Goal: Find specific page/section: Find specific page/section

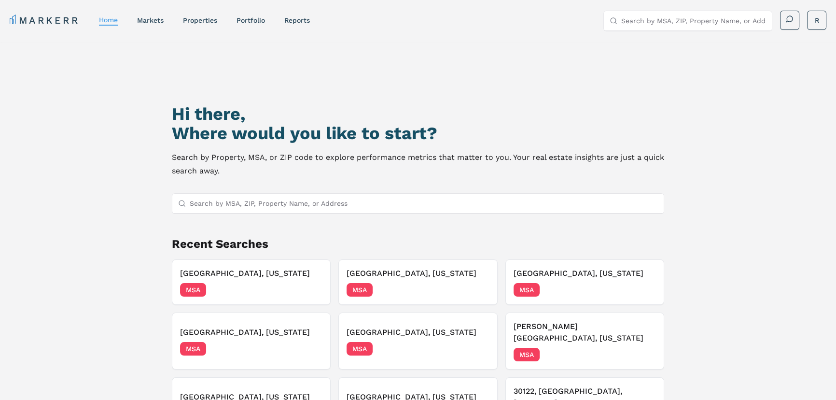
scroll to position [43, 0]
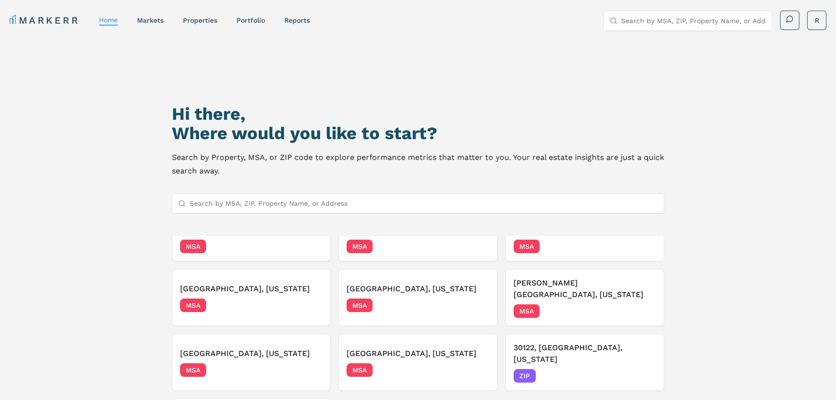
click at [216, 207] on input "Search by MSA, ZIP, Property Name, or Address" at bounding box center [424, 203] width 468 height 19
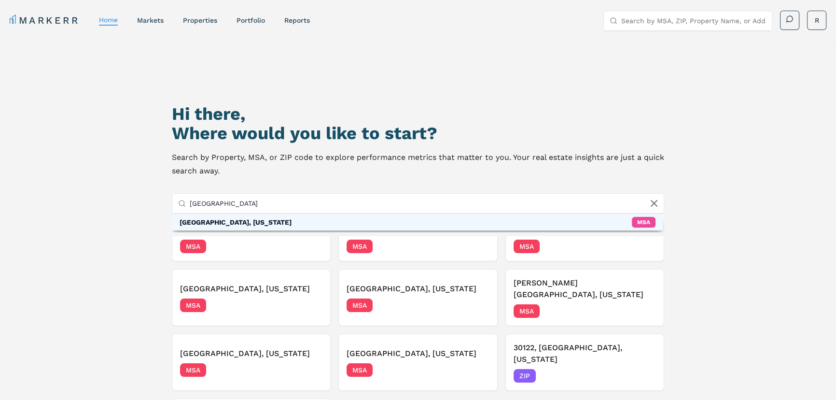
type input "[GEOGRAPHIC_DATA]"
click at [238, 222] on div "[GEOGRAPHIC_DATA], [US_STATE]" at bounding box center [236, 222] width 112 height 10
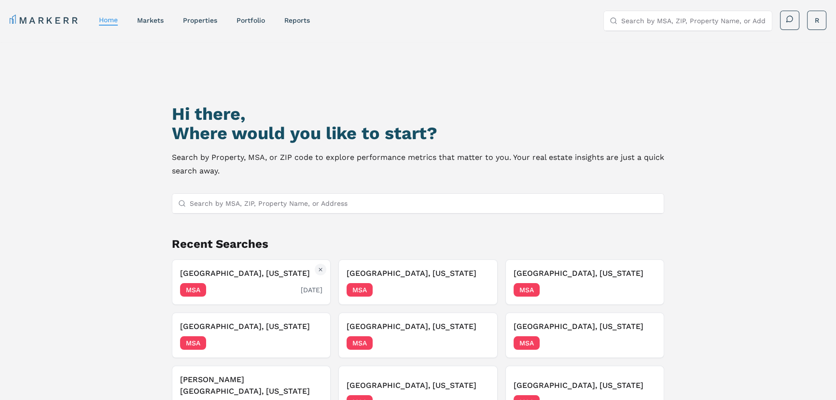
click at [250, 278] on h3 "[GEOGRAPHIC_DATA], [US_STATE]" at bounding box center [251, 273] width 142 height 12
